Goal: Transaction & Acquisition: Purchase product/service

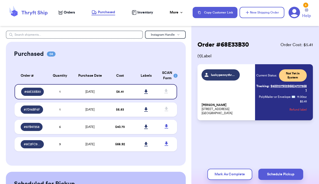
click at [64, 13] on span "Orders" at bounding box center [69, 12] width 11 height 5
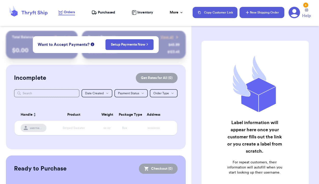
click at [263, 14] on button "New Shipping Order" at bounding box center [261, 12] width 45 height 11
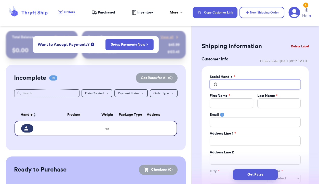
click at [227, 82] on input "Total Amount Paid" at bounding box center [254, 84] width 91 height 10
type input "n"
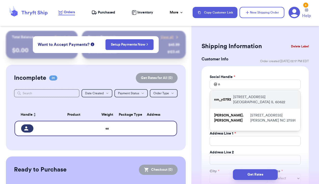
click at [225, 97] on p "nm_y0793" at bounding box center [222, 99] width 17 height 5
type input "nm_y0793"
type input "Nicole"
type input "Yoon"
type input "2113 W Haddon Ave"
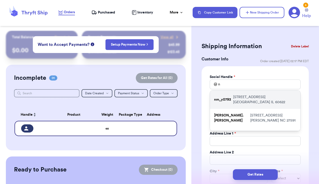
type input "Chicago"
select select "IL"
type input "60622"
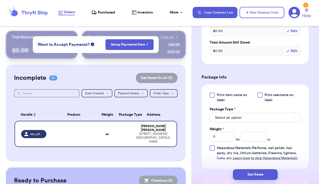
scroll to position [281, 0]
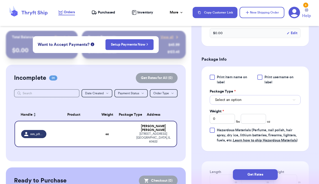
click at [247, 97] on button "Select an option" at bounding box center [254, 100] width 91 height 10
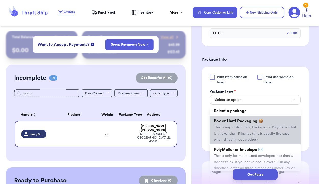
click at [245, 137] on li "Box or Hard Packaging 📦 This is any custom Box, Package, or Polymailer that is …" at bounding box center [254, 130] width 91 height 29
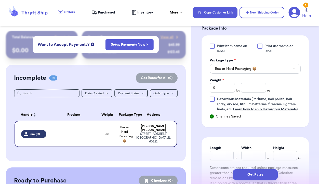
scroll to position [312, 0]
click at [247, 88] on input "number" at bounding box center [253, 87] width 25 height 10
click at [222, 153] on input "Length" at bounding box center [221, 155] width 24 height 10
type input "1"
type input "13"
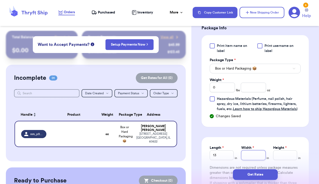
click at [259, 153] on input "Width *" at bounding box center [253, 155] width 24 height 10
type input "1"
type input "11"
click at [282, 158] on input "Height *" at bounding box center [285, 155] width 24 height 10
type input "4"
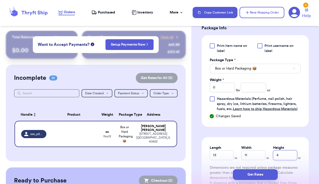
type input "4"
click at [251, 89] on input "number" at bounding box center [253, 87] width 25 height 10
click at [229, 87] on input "0" at bounding box center [221, 87] width 25 height 10
type input "2"
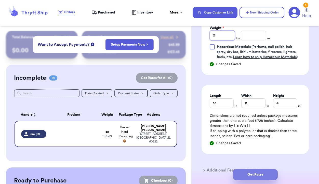
type input "2"
click at [258, 174] on button "Get Rates" at bounding box center [255, 174] width 45 height 11
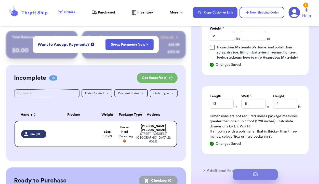
scroll to position [0, 0]
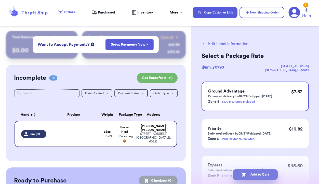
click at [251, 172] on button "Add to Cart" at bounding box center [255, 174] width 45 height 11
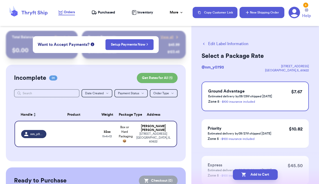
click at [257, 13] on button "New Shipping Order" at bounding box center [261, 12] width 45 height 11
checkbox input "true"
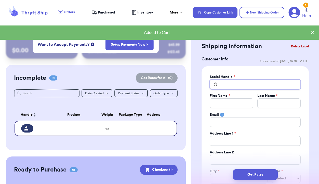
click at [240, 83] on input "Total Amount Paid" at bounding box center [254, 84] width 91 height 10
type input "F"
type input "FB"
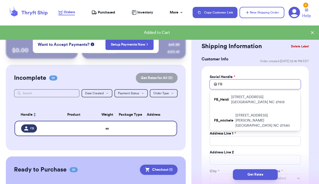
type input "FB_"
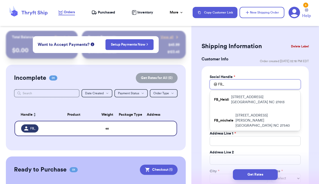
type input "FB_K"
type input "FB_Ka"
type input "FB_Kat"
type input "FB_Kati"
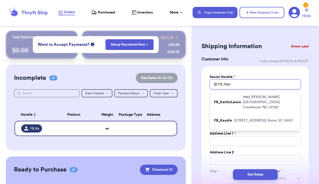
type input "FB_Katie"
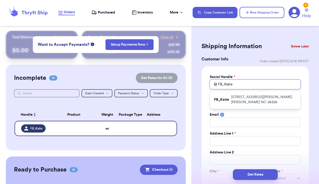
type input "FB_KatieJ"
type input "FB_KatieJi"
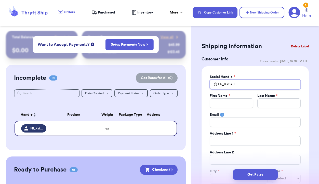
type input "FB_KatieJin"
type input "FB_KatieJine"
type input "FB_KatieJines"
type input "FB_KatieJine"
type input "FB_KatieJin"
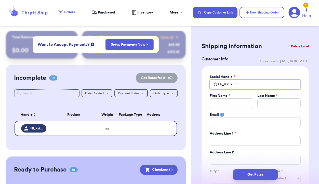
type input "FB_KatieJi"
type input "FB_KatieJ"
type input "FB_KatieJo"
type input "FB_KatieJon"
type input "FB_KatieJone"
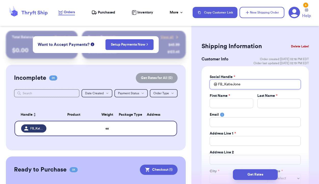
type input "FB_KatieJones"
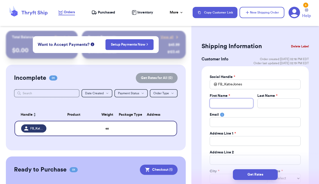
click at [236, 101] on input "Total Amount Paid" at bounding box center [230, 103] width 43 height 10
type input "K"
type input "Ka"
type input "Kat"
type input "Kati"
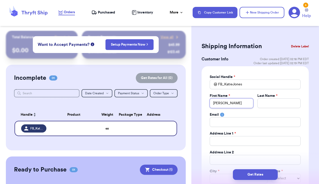
type input "Katie"
click at [274, 99] on input "Total Amount Paid" at bounding box center [278, 103] width 43 height 10
type input "J"
type input "Jo"
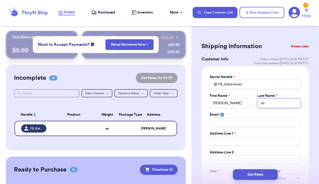
type input "Jon"
type input "Jone"
type input "Jones"
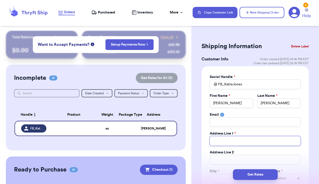
click at [257, 142] on input "Total Amount Paid" at bounding box center [254, 141] width 91 height 10
type input "6"
type input "61"
type input "617"
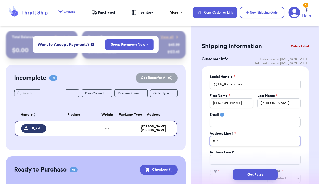
type input "617 D"
type input "617 Da"
type input "617 Dan"
type input "617 Dani"
type input "617 Danie"
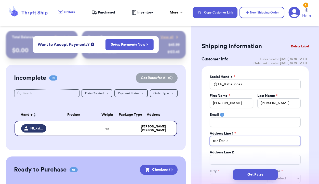
type input "617 Daniel"
type input "617 Daniele"
type input "617 Danieley"
type input "617 Danieley W"
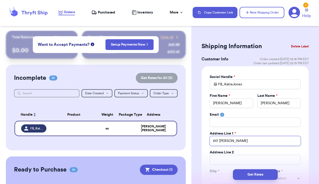
type input "617 Danieley Wa"
type input "617 Danieley Way"
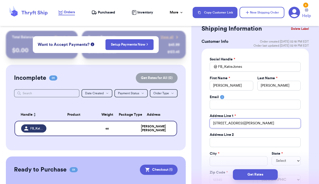
scroll to position [36, 0]
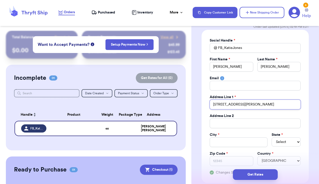
type input "617 Danieley Way"
click at [243, 144] on input "Total Amount Paid" at bounding box center [238, 142] width 58 height 10
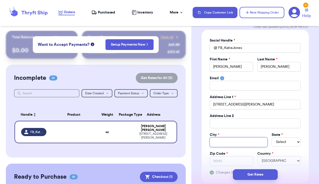
type input "E"
type input "El"
type input "Elo"
type input "Elon"
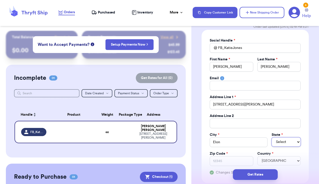
click at [288, 144] on select "Select AL AK AZ AR CA CO CT DE DC FL GA HI ID IL IN IA KS KY LA ME MD MA MI MN …" at bounding box center [285, 141] width 29 height 9
select select "NC"
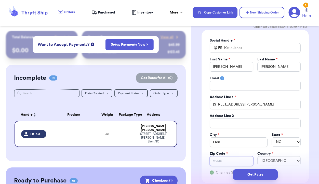
click at [228, 162] on input "Zip Code *" at bounding box center [230, 161] width 43 height 10
type input "2"
type input "27"
type input "272"
type input "2724"
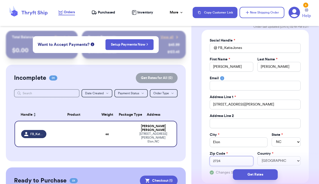
type input "27244"
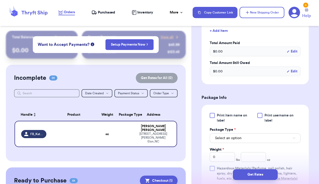
scroll to position [268, 0]
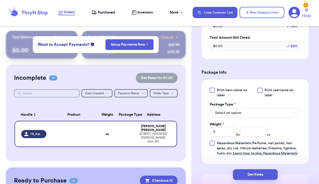
type input "27244"
click at [243, 114] on button "Select an option" at bounding box center [254, 113] width 91 height 10
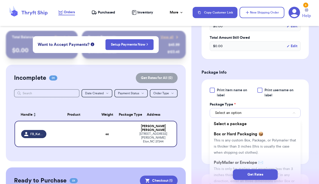
scroll to position [279, 0]
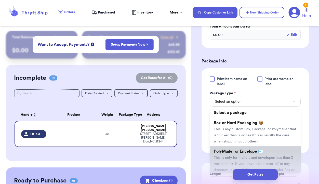
click at [240, 151] on span "PolyMailer or Envelope ✉️" at bounding box center [238, 151] width 49 height 4
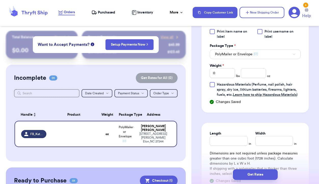
scroll to position [326, 0]
click at [229, 142] on input "Length" at bounding box center [228, 141] width 38 height 10
type input "1"
type input "14"
click at [263, 144] on input "Width *" at bounding box center [274, 141] width 38 height 10
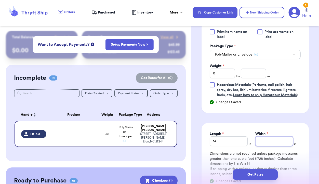
type input "9"
click at [248, 75] on input "number" at bounding box center [253, 73] width 25 height 10
type input "6"
click at [222, 74] on input "0" at bounding box center [221, 73] width 25 height 10
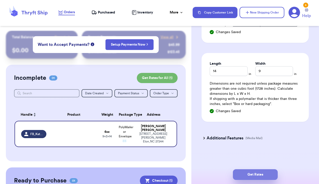
type input "1"
click at [256, 174] on button "Get Rates" at bounding box center [255, 174] width 45 height 11
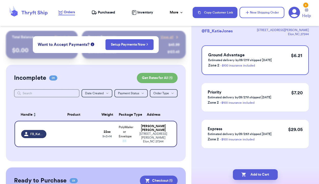
scroll to position [0, 0]
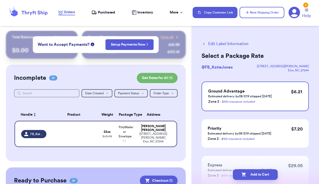
click at [256, 174] on button "Add to Cart" at bounding box center [255, 174] width 45 height 11
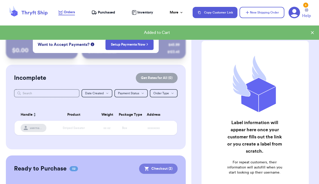
click at [165, 167] on button "Checkout ( 2 )" at bounding box center [158, 168] width 38 height 10
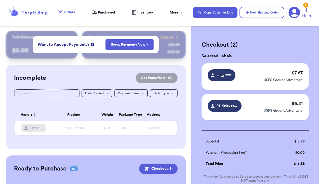
scroll to position [75, 0]
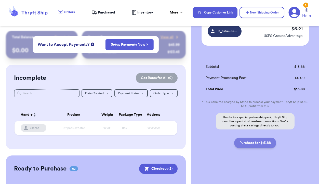
click at [255, 141] on button "Purchase for $13.88" at bounding box center [255, 142] width 42 height 11
checkbox input "false"
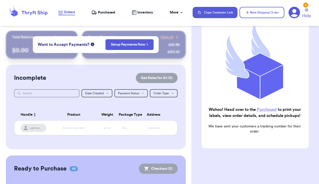
scroll to position [54, 0]
checkbox input "true"
click at [107, 11] on span "Purchased" at bounding box center [106, 12] width 17 height 5
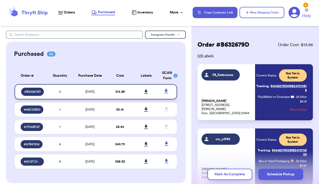
click at [145, 91] on icon at bounding box center [146, 91] width 4 height 4
